Goal: Transaction & Acquisition: Purchase product/service

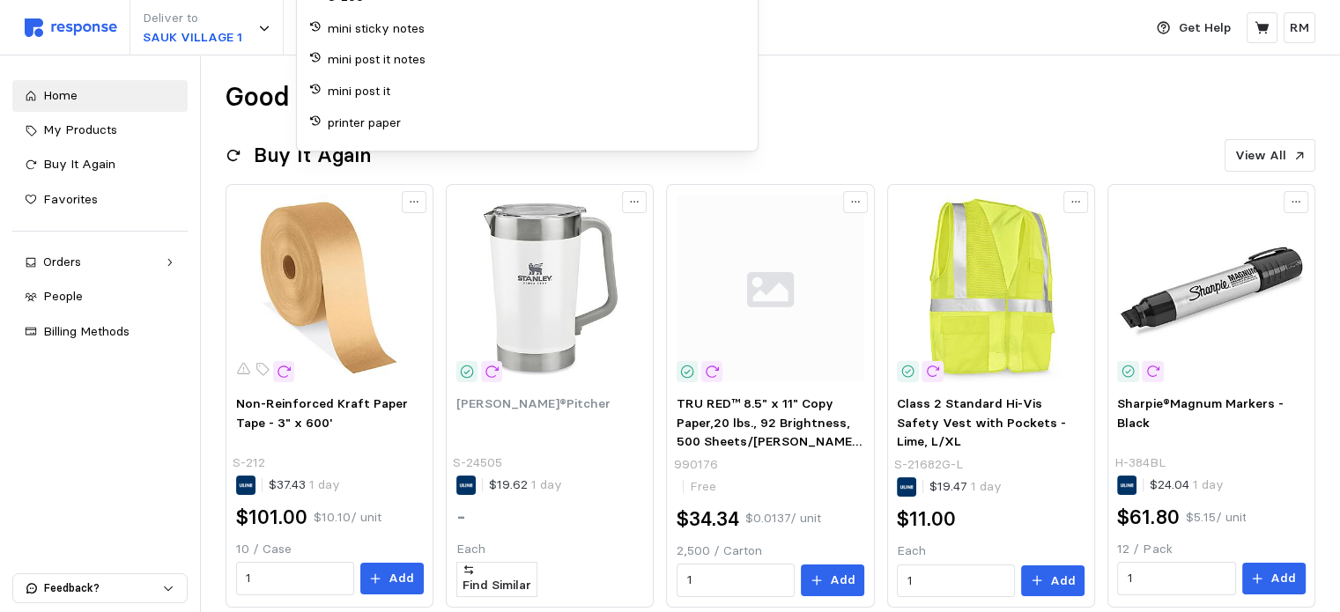
type input "S-200"
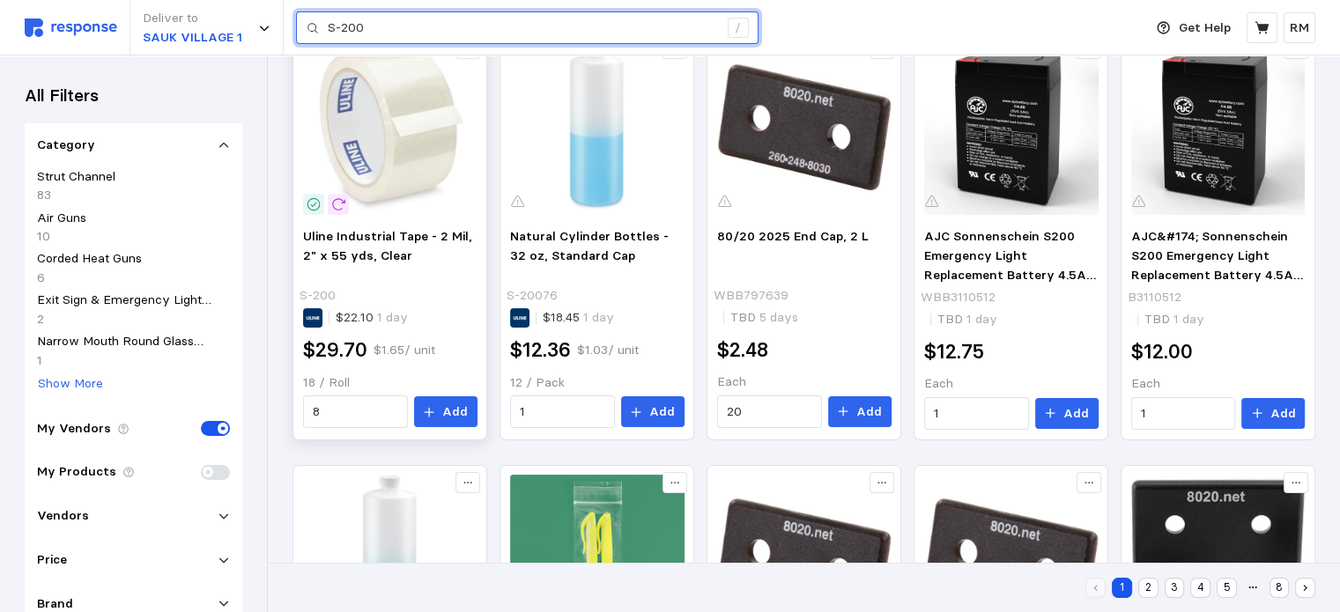
scroll to position [266, 0]
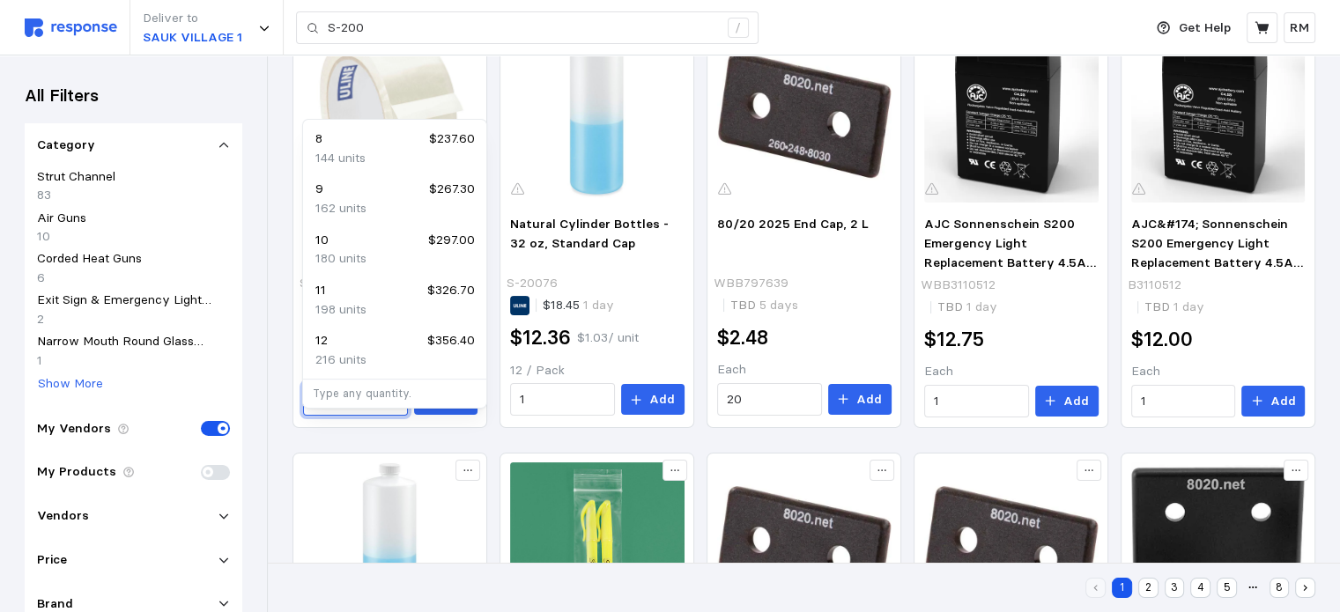
drag, startPoint x: 356, startPoint y: 439, endPoint x: 258, endPoint y: 425, distance: 98.8
click at [258, 425] on div "Deliver to SAUK VILLAGE 1 S-200 / Get Help RM S-200 / Home My Products Buy It A…" at bounding box center [670, 552] width 1340 height 1636
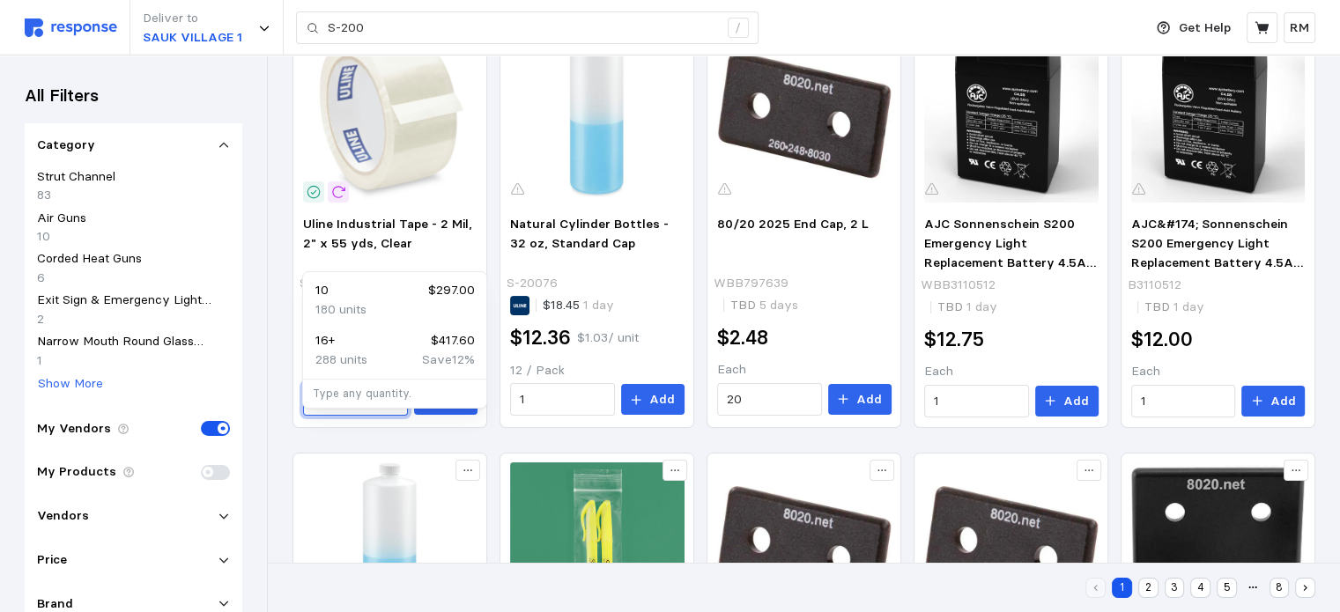
click at [376, 296] on div "10 $297.00" at bounding box center [394, 290] width 159 height 19
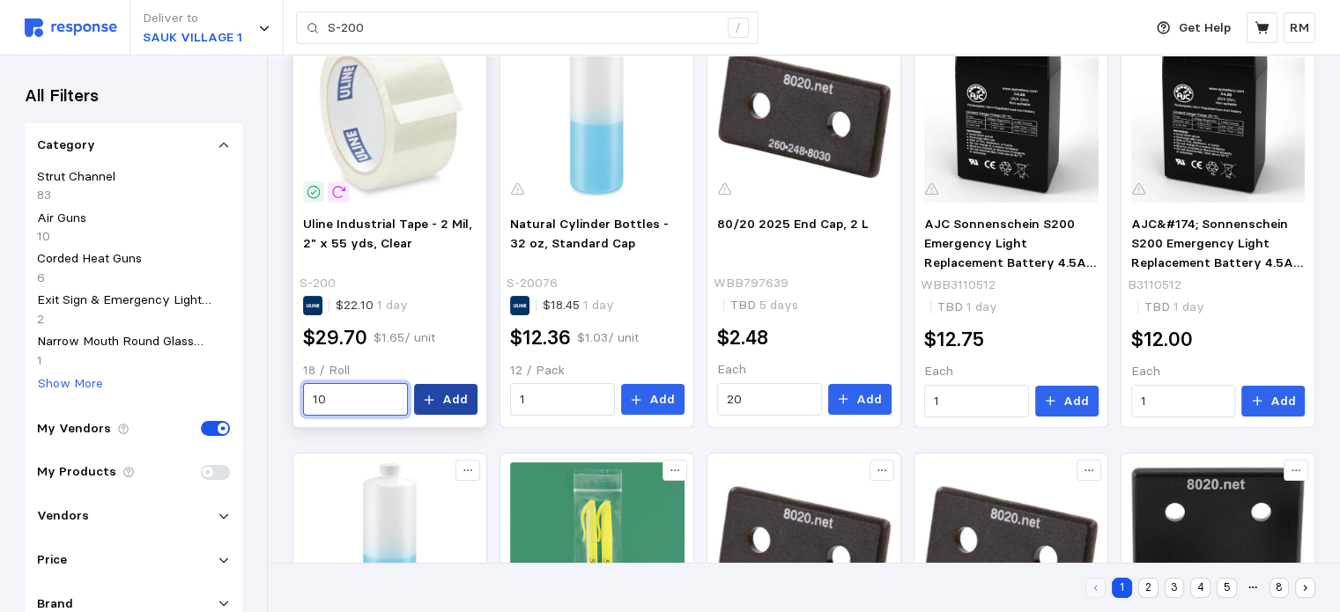
type input "10"
click at [445, 410] on p "Add" at bounding box center [455, 399] width 26 height 19
click at [1260, 27] on icon at bounding box center [1261, 27] width 14 height 12
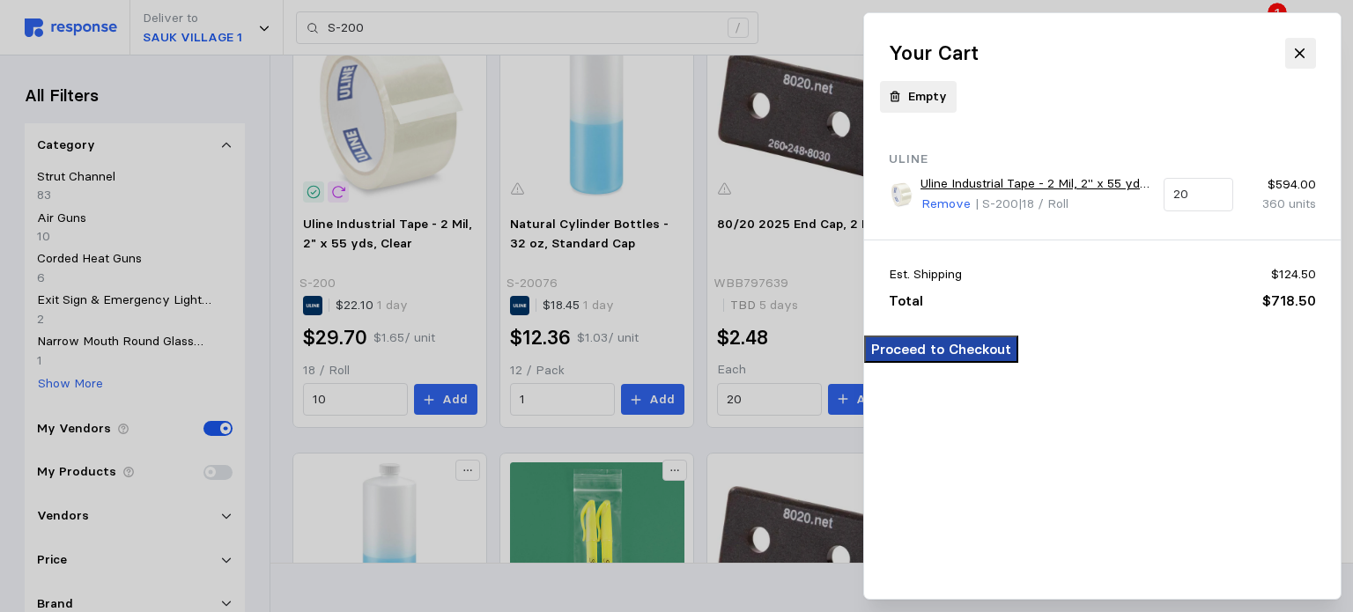
click at [1011, 360] on p "Proceed to Checkout" at bounding box center [941, 349] width 140 height 22
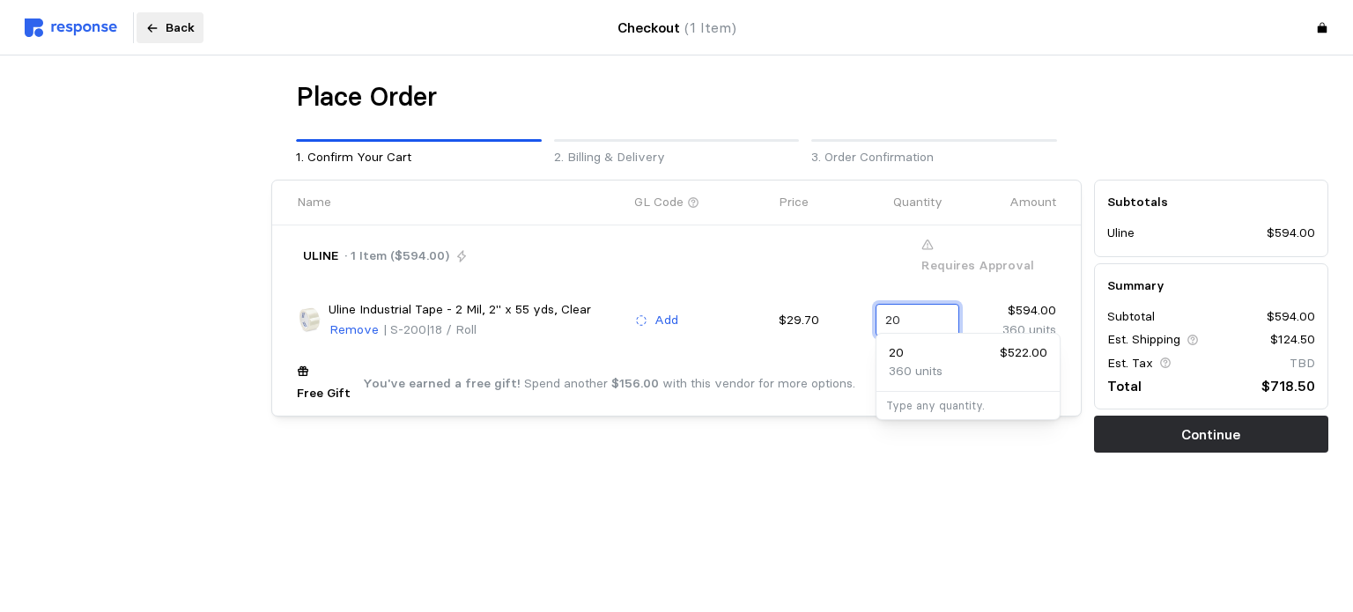
click at [890, 307] on input "20" at bounding box center [916, 321] width 63 height 32
type input "10"
click at [783, 417] on div "Name GL Code Price Quantity Amount ULINE · 1 Item ($297.00) Requires Approval B…" at bounding box center [676, 316] width 823 height 285
click at [1038, 374] on p "Select" at bounding box center [1027, 383] width 39 height 19
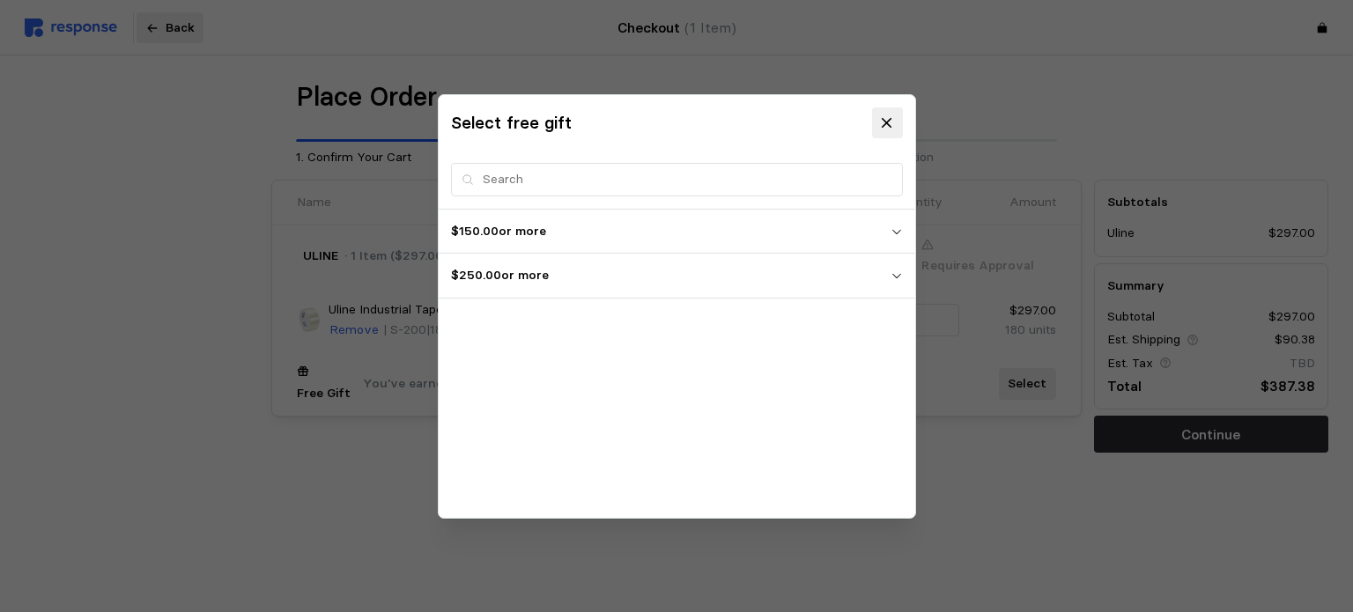
click at [869, 281] on p "$250.00 or more" at bounding box center [670, 275] width 439 height 19
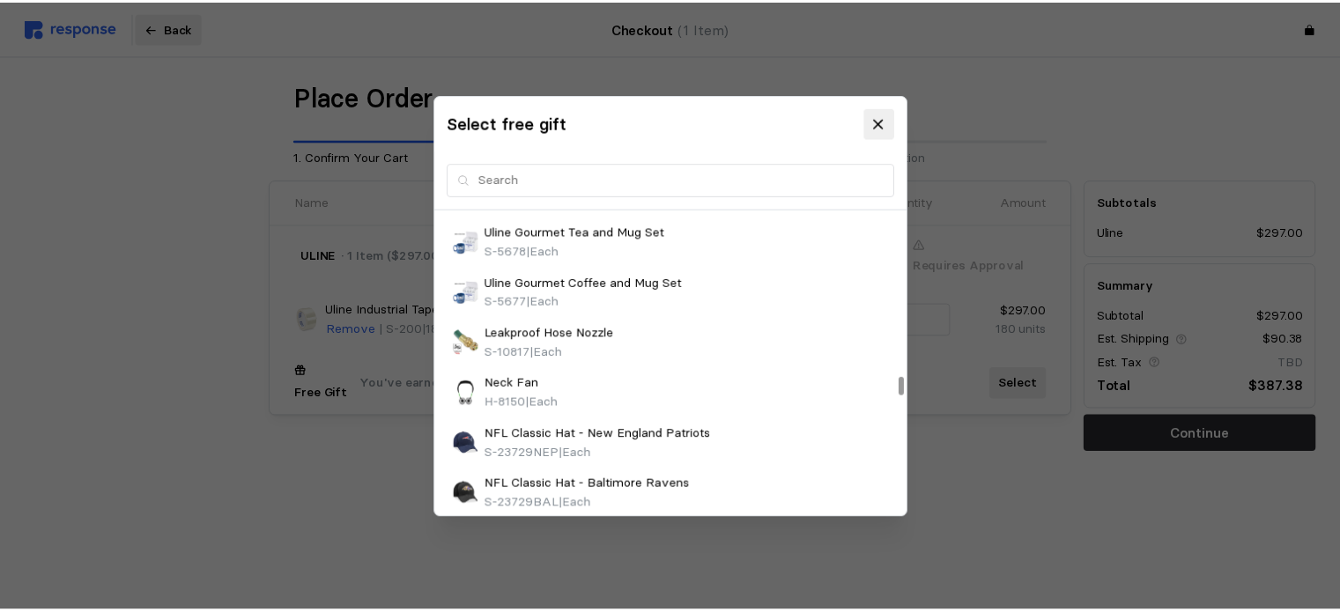
scroll to position [2709, 0]
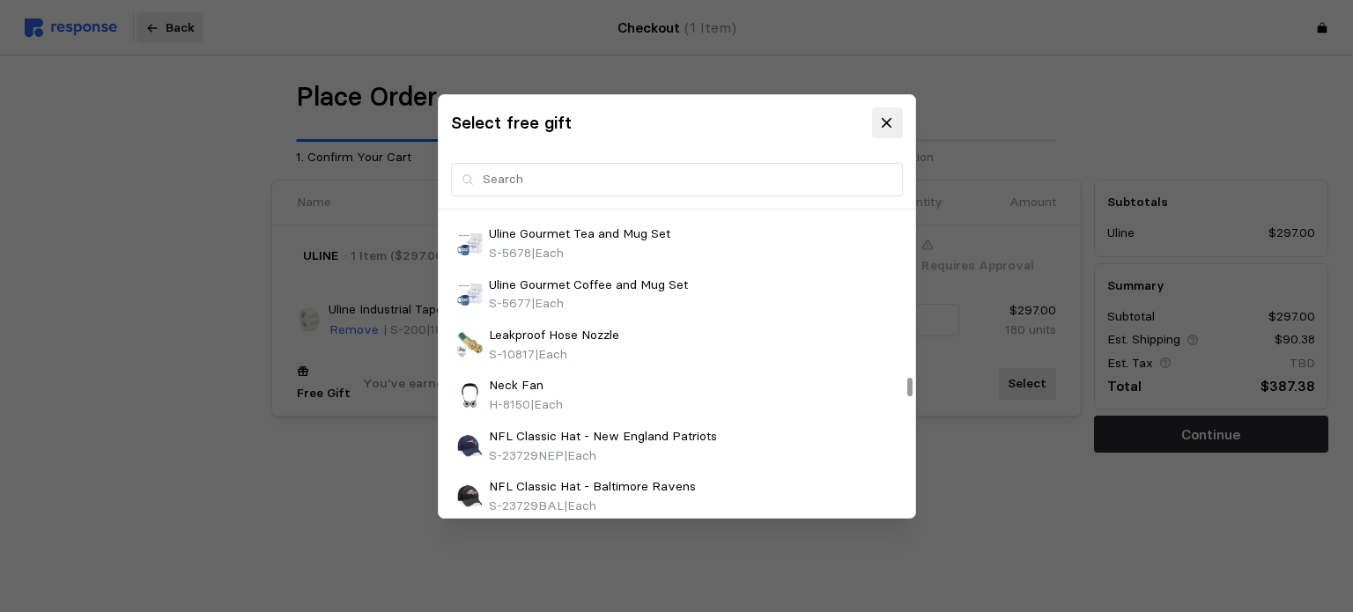
click at [738, 414] on div "Neck Fan H-8150 | Each" at bounding box center [676, 395] width 439 height 38
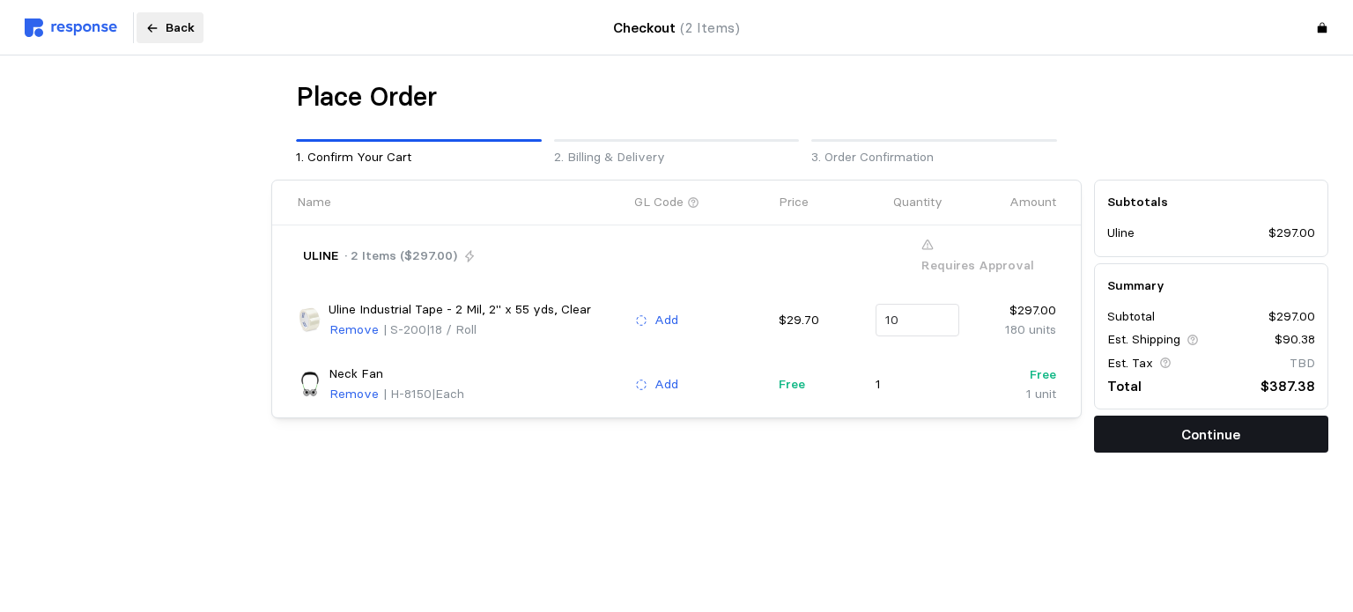
click at [1155, 439] on button "Continue" at bounding box center [1211, 434] width 234 height 37
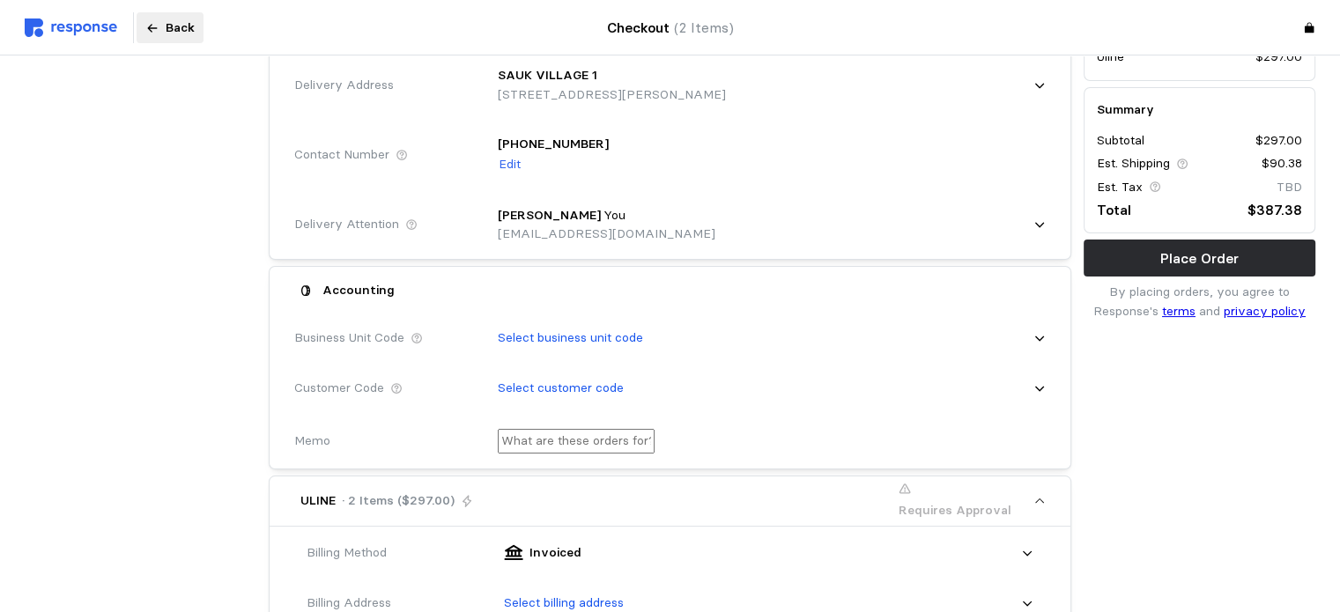
scroll to position [175, 0]
click at [654, 447] on input "text" at bounding box center [576, 442] width 157 height 25
click at [654, 452] on input "text" at bounding box center [576, 442] width 157 height 25
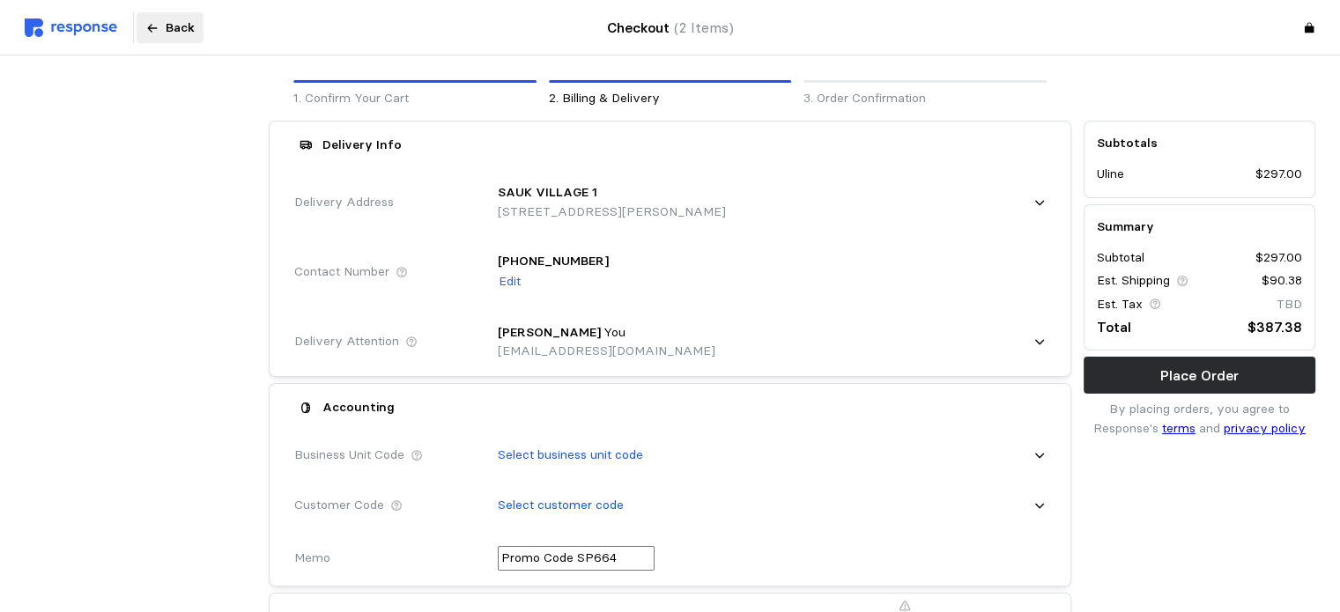
scroll to position [0, 0]
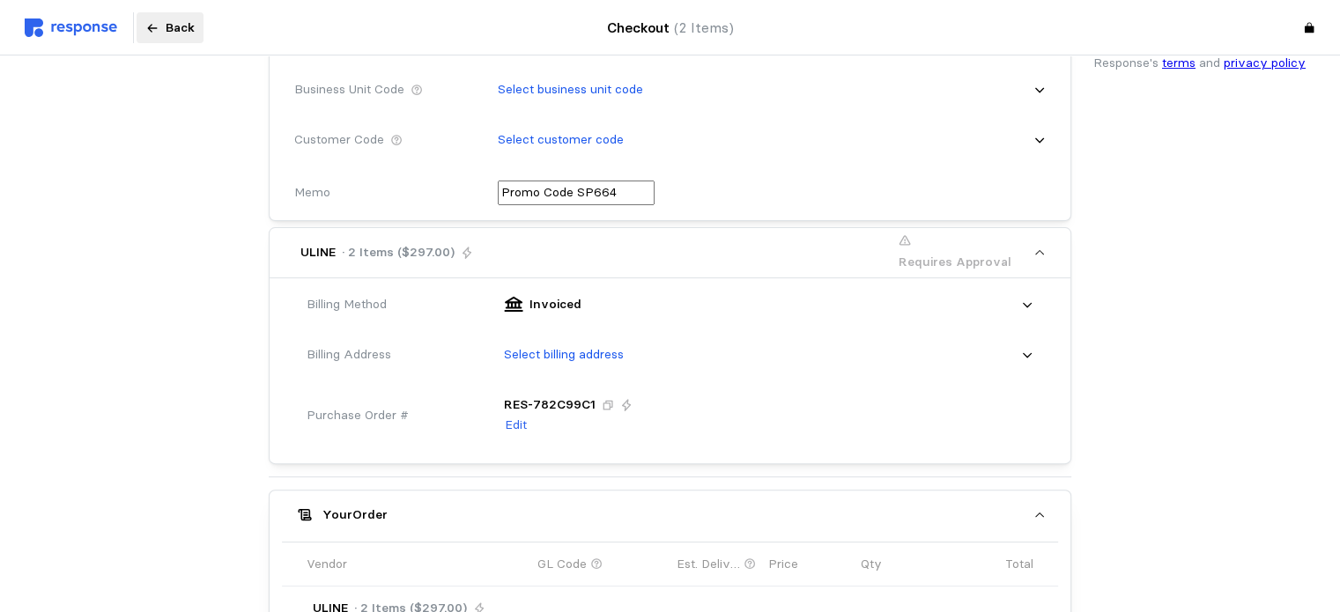
type input "Promo Code SP664"
click at [681, 375] on div "Select billing address" at bounding box center [762, 355] width 542 height 44
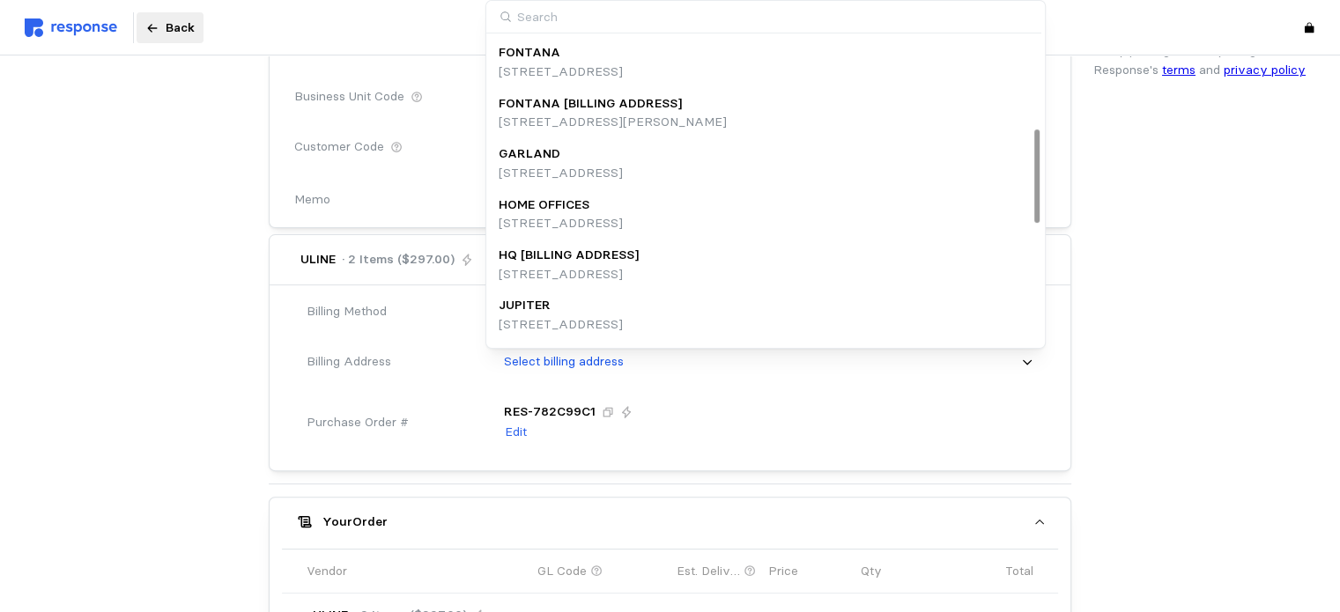
scroll to position [306, 0]
click at [639, 249] on div "HQ [BILLING ADDRESS]" at bounding box center [568, 251] width 140 height 19
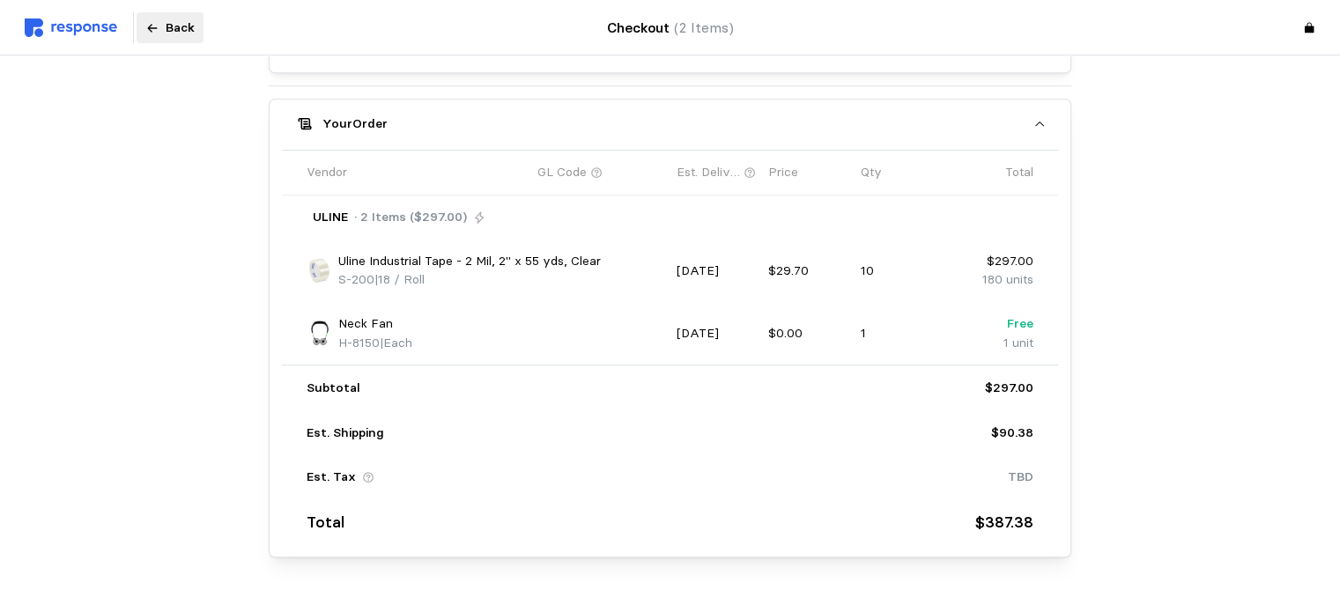
scroll to position [865, 0]
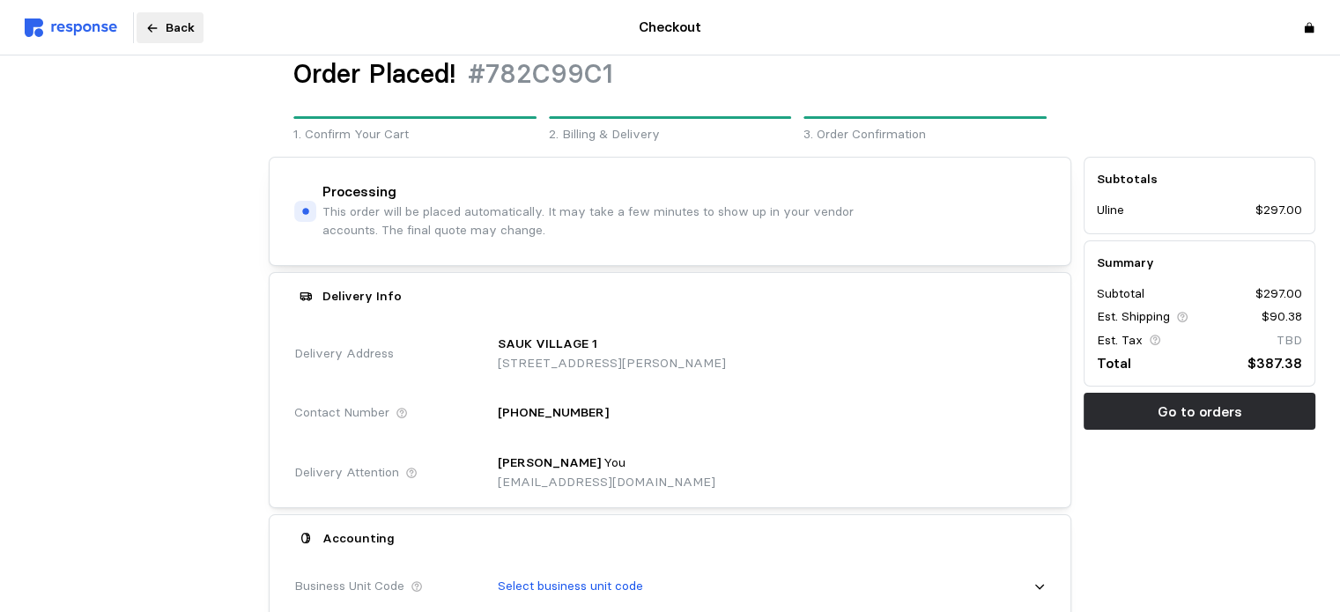
scroll to position [0, 0]
